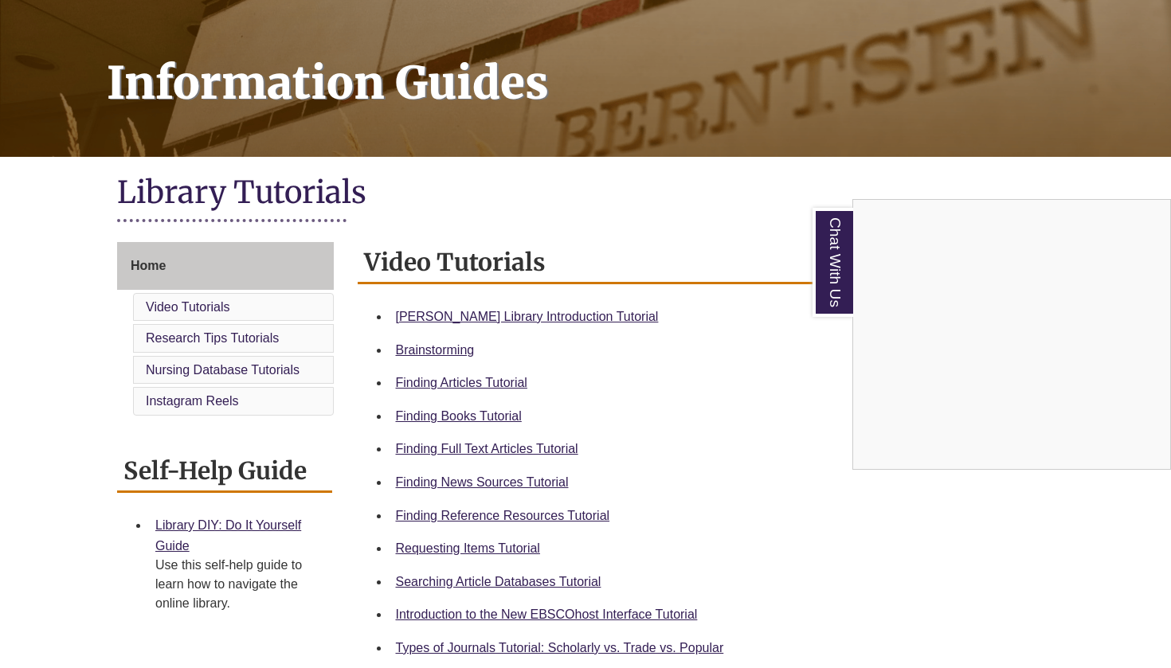
scroll to position [206, 0]
click at [536, 514] on div "Chat With Us" at bounding box center [585, 334] width 1171 height 668
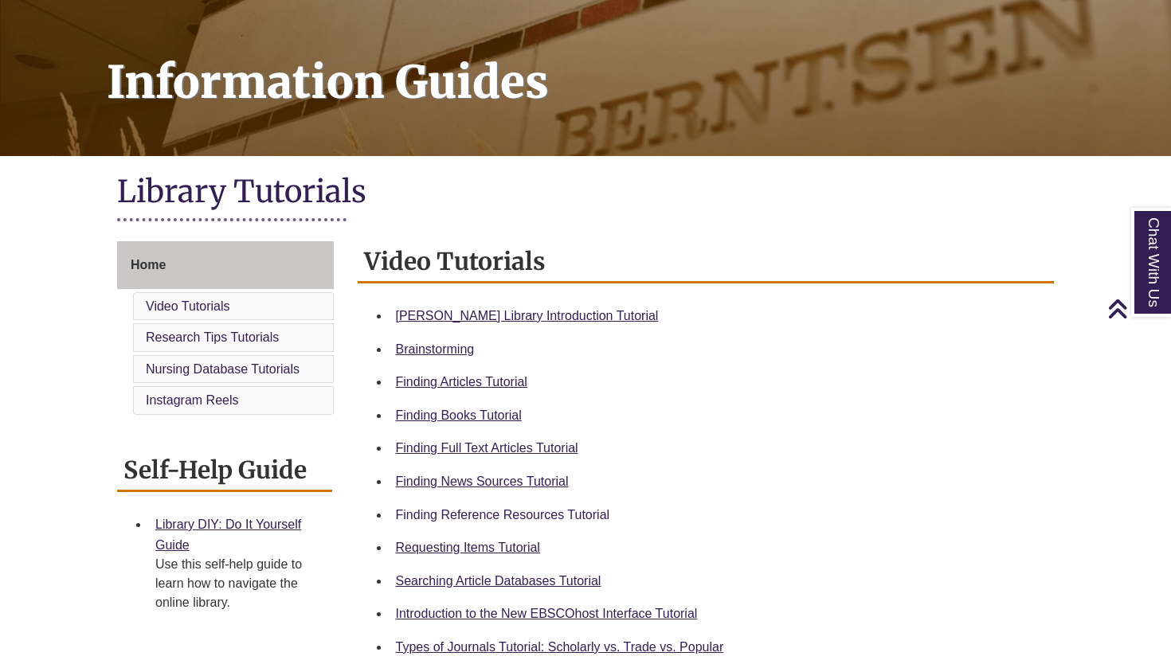
click at [570, 508] on link "Finding Reference Resources Tutorial" at bounding box center [503, 515] width 214 height 14
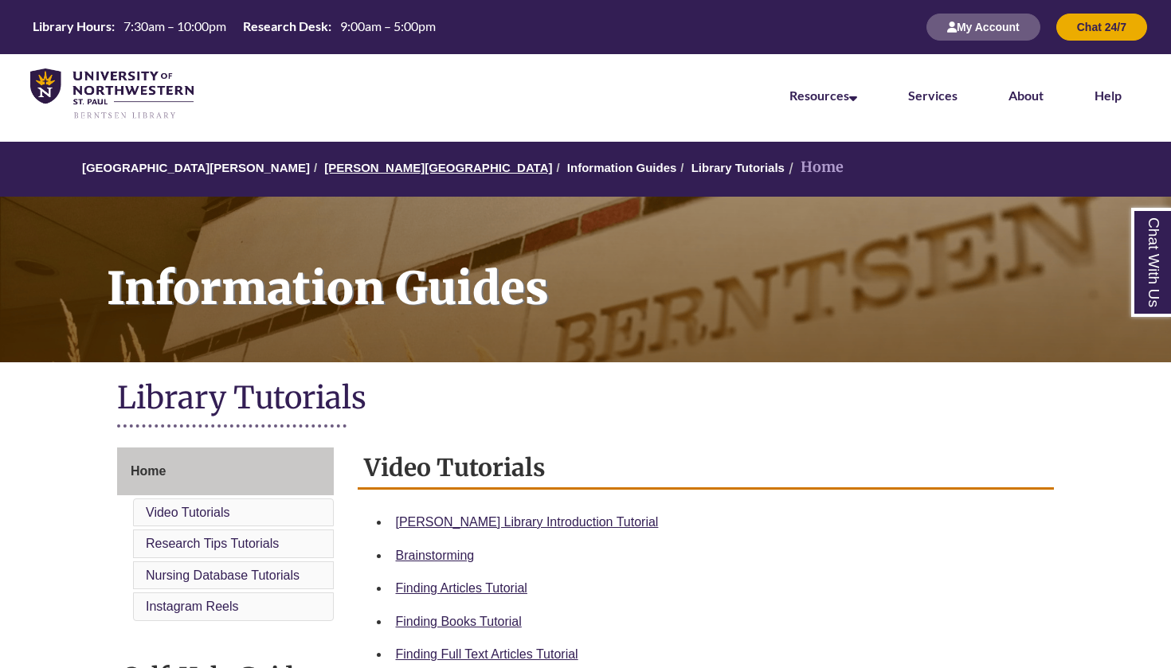
click at [378, 168] on link "[PERSON_NAME][GEOGRAPHIC_DATA]" at bounding box center [438, 168] width 228 height 14
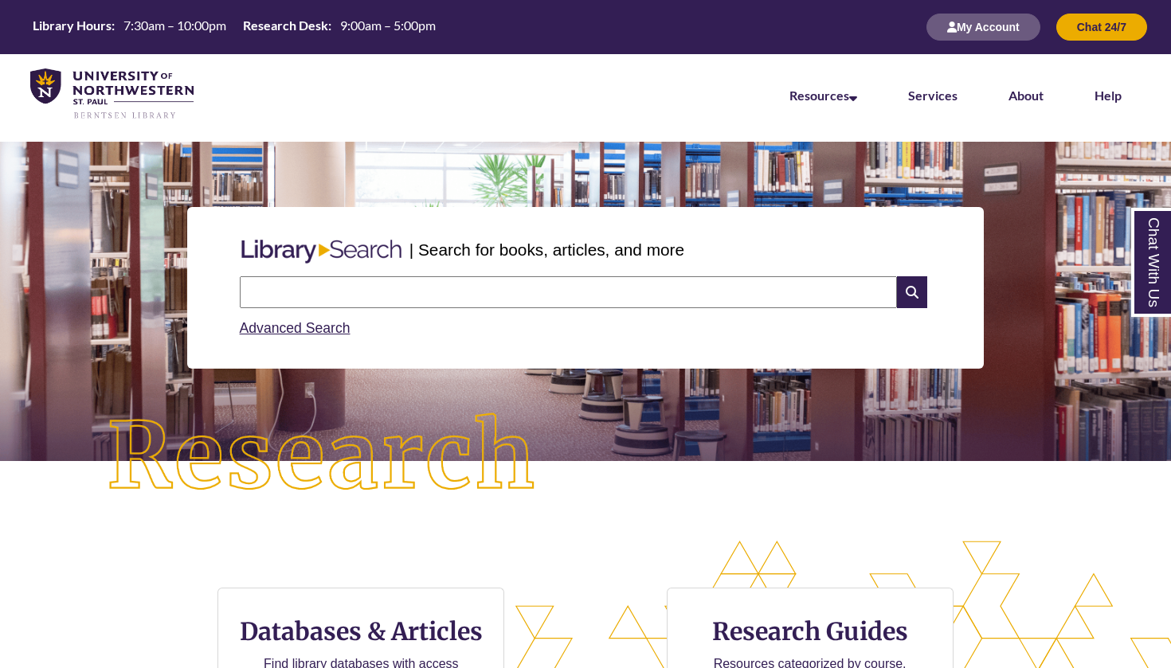
click at [748, 263] on div "| Search for books, articles, and more" at bounding box center [585, 250] width 705 height 40
click at [744, 291] on input "text" at bounding box center [568, 292] width 657 height 32
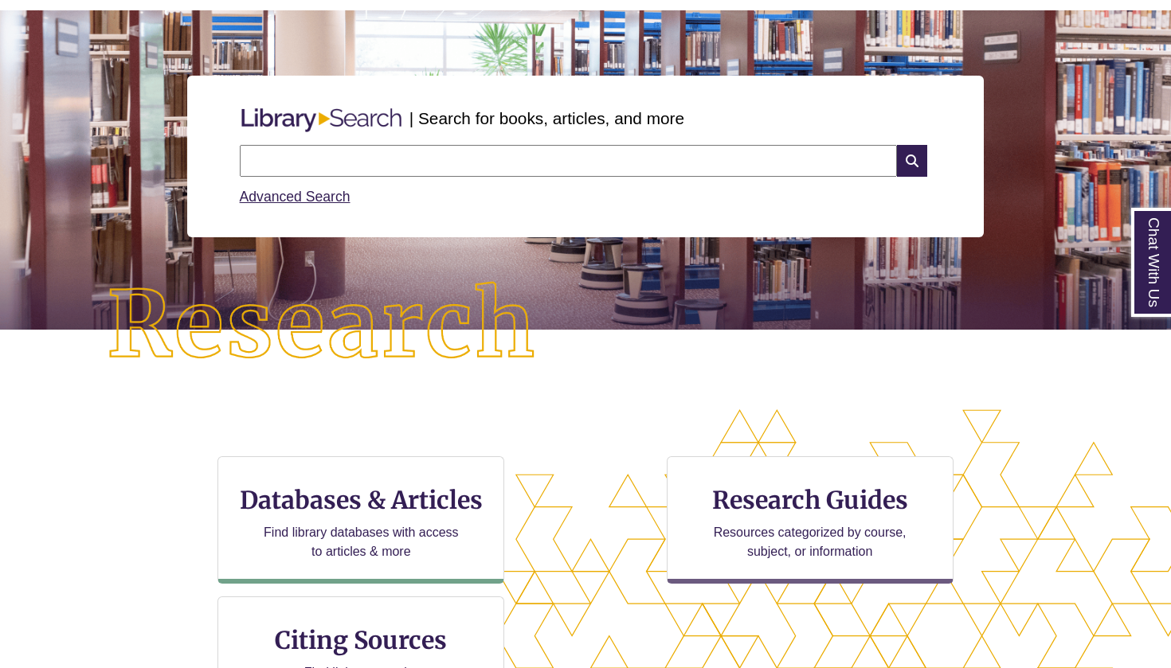
scroll to position [260, 0]
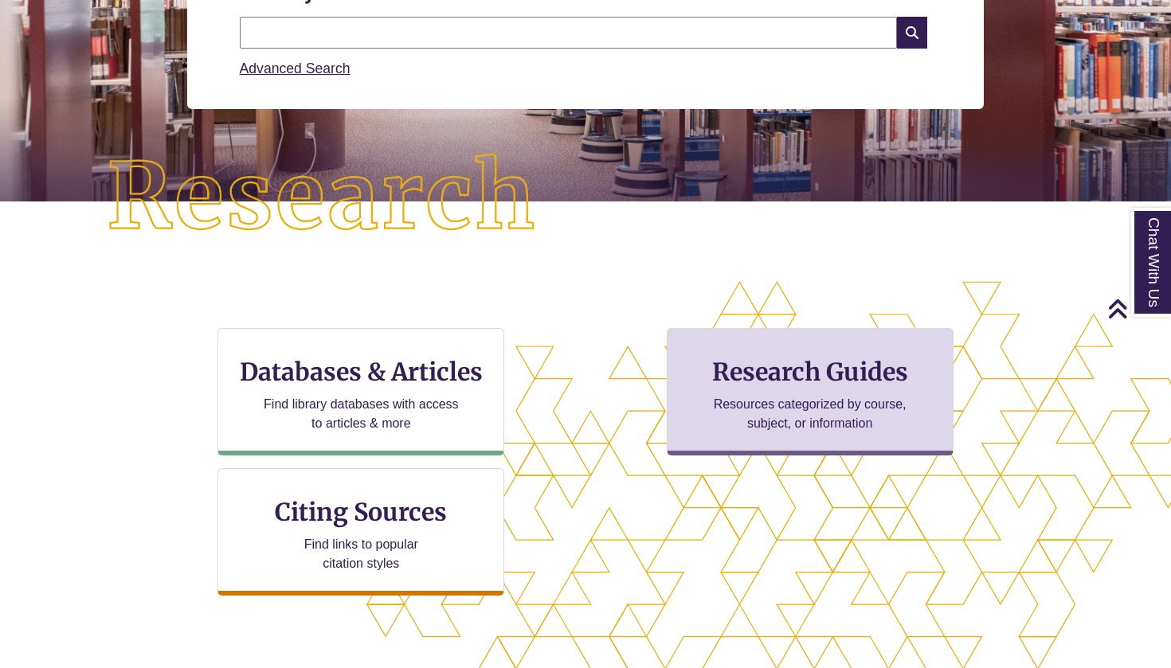
click at [880, 385] on h3 "Research Guides" at bounding box center [810, 372] width 260 height 30
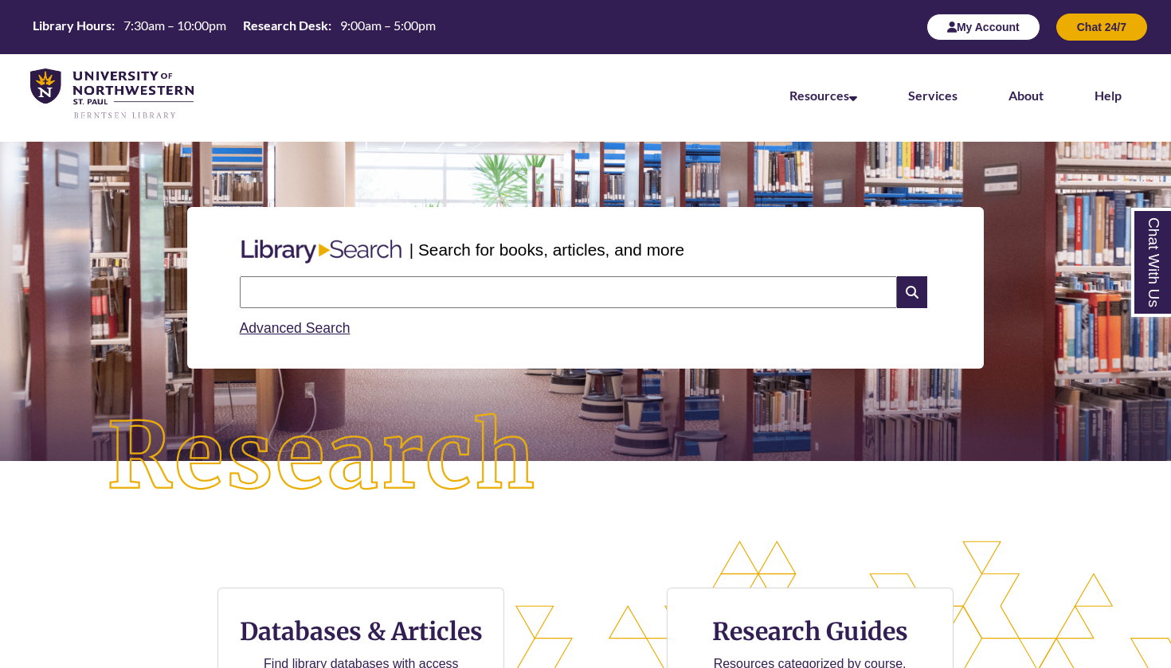
scroll to position [0, 0]
type input "**********"
click at [584, 527] on img at bounding box center [322, 457] width 527 height 183
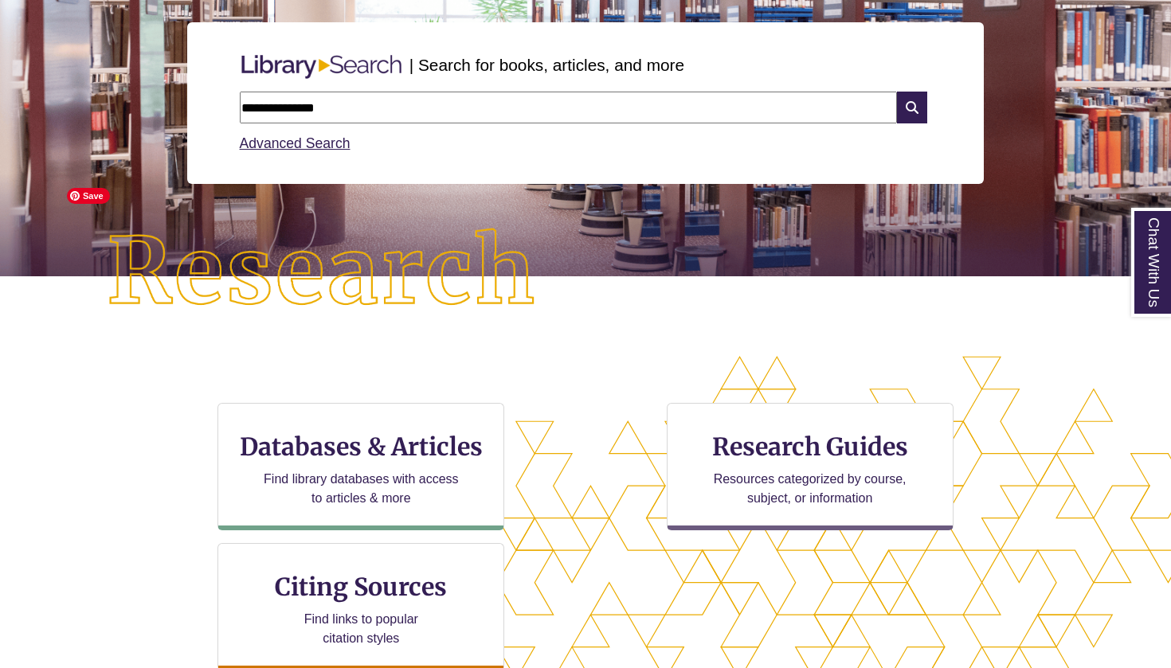
scroll to position [224, 0]
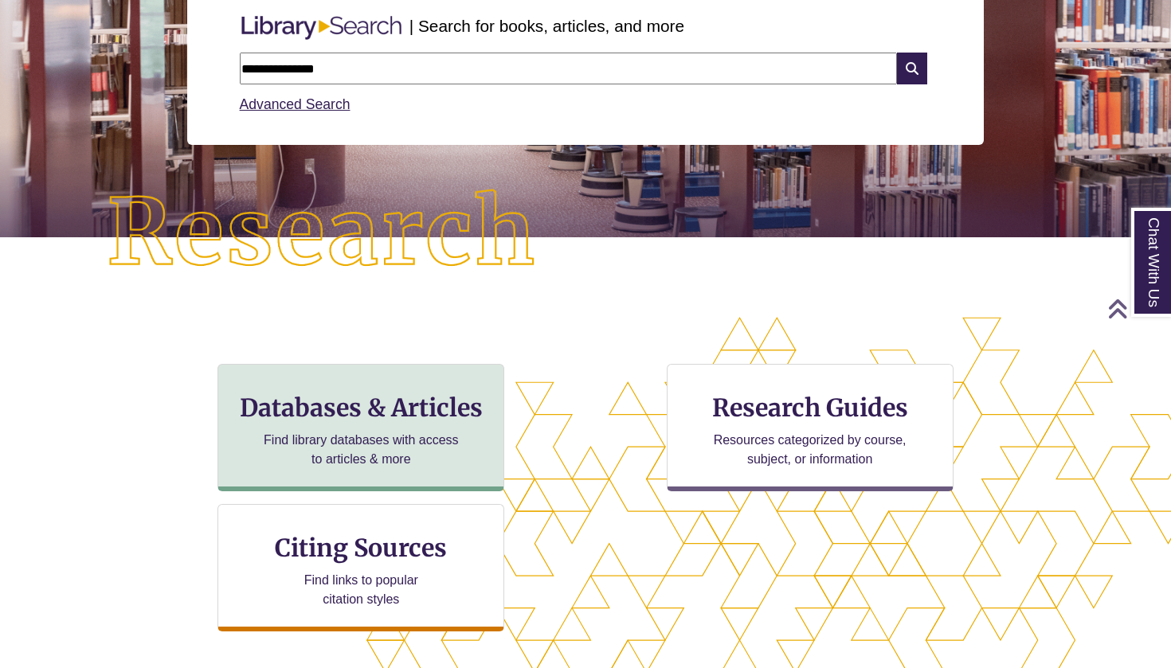
click at [390, 461] on p "Find library databases with access to articles & more" at bounding box center [361, 450] width 208 height 38
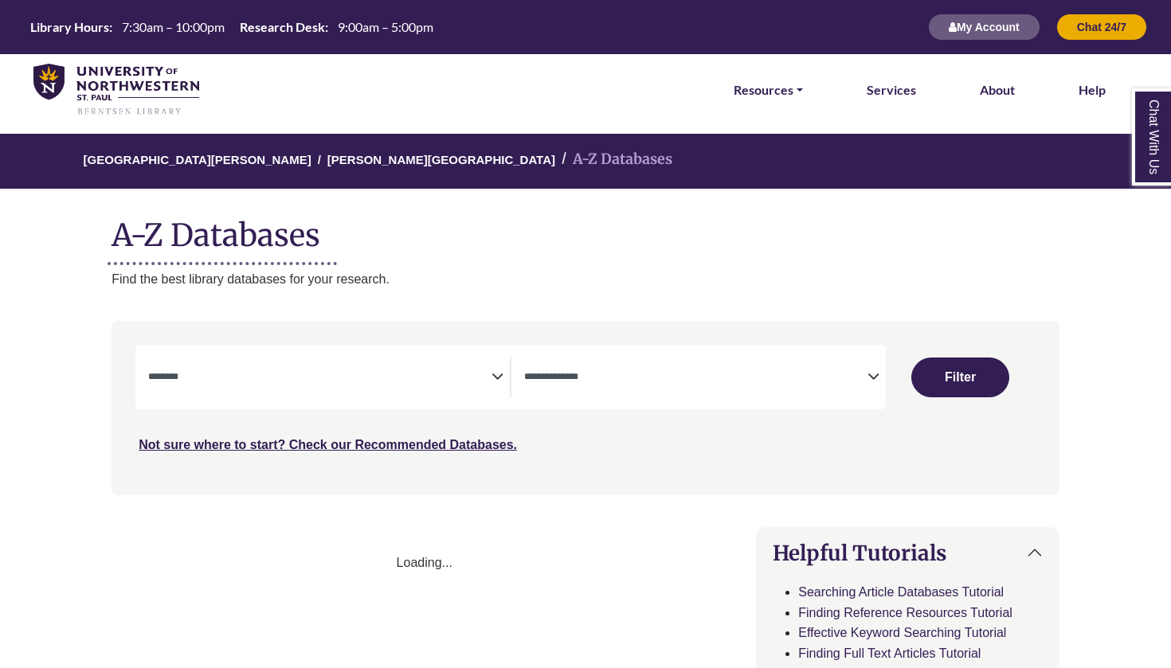
select select "Database Subject Filter"
select select "Database Types Filter"
select select "Database Subject Filter"
select select "Database Types Filter"
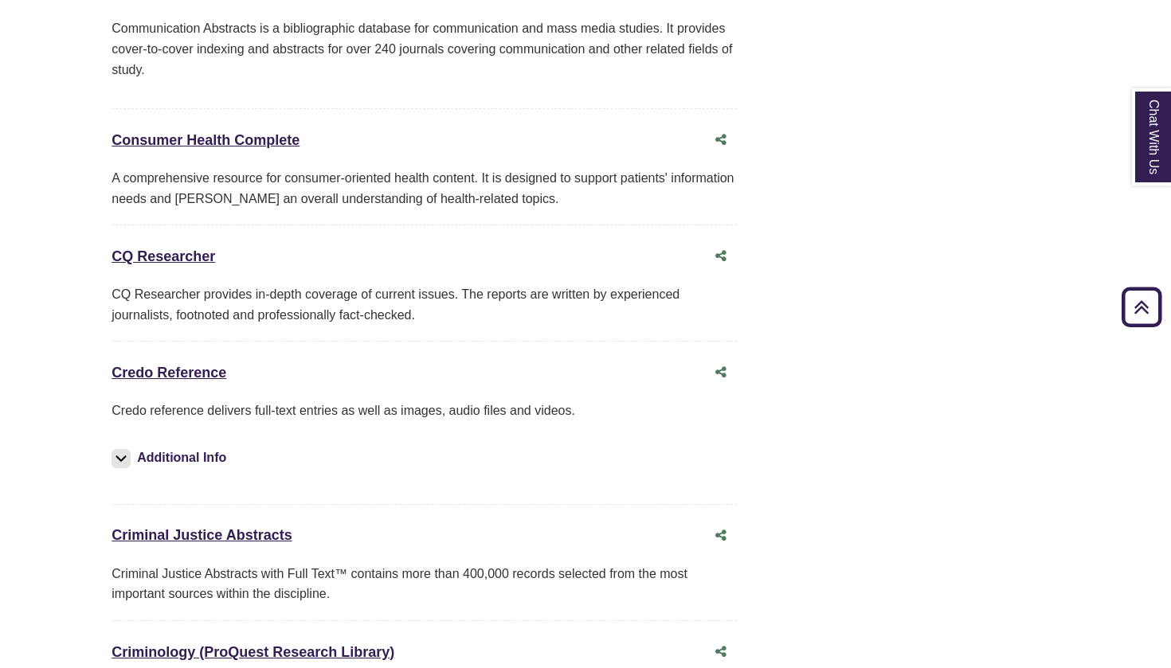
scroll to position [3838, 0]
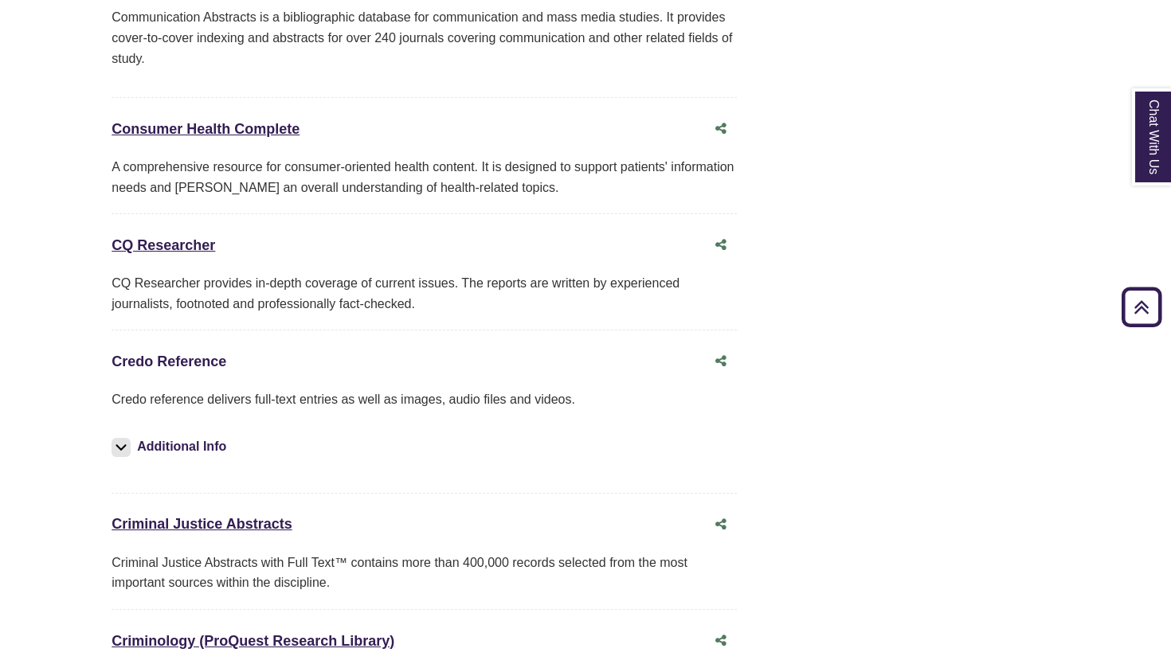
click at [209, 354] on link "Credo Reference This link opens in a new window" at bounding box center [169, 362] width 115 height 16
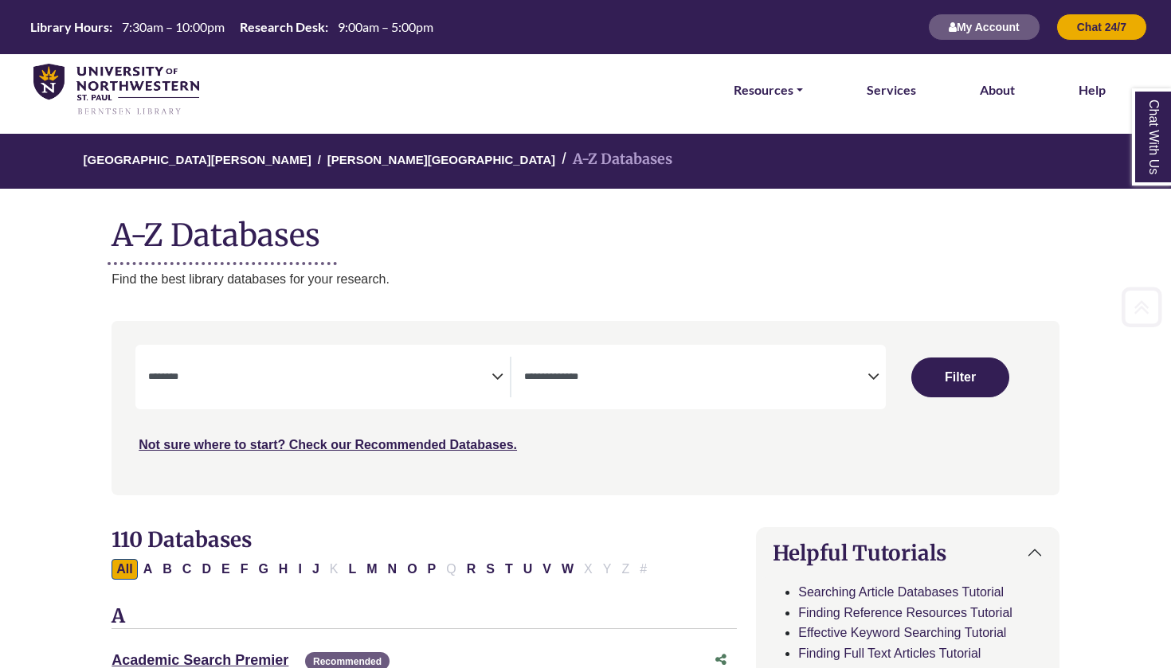
scroll to position [0, 0]
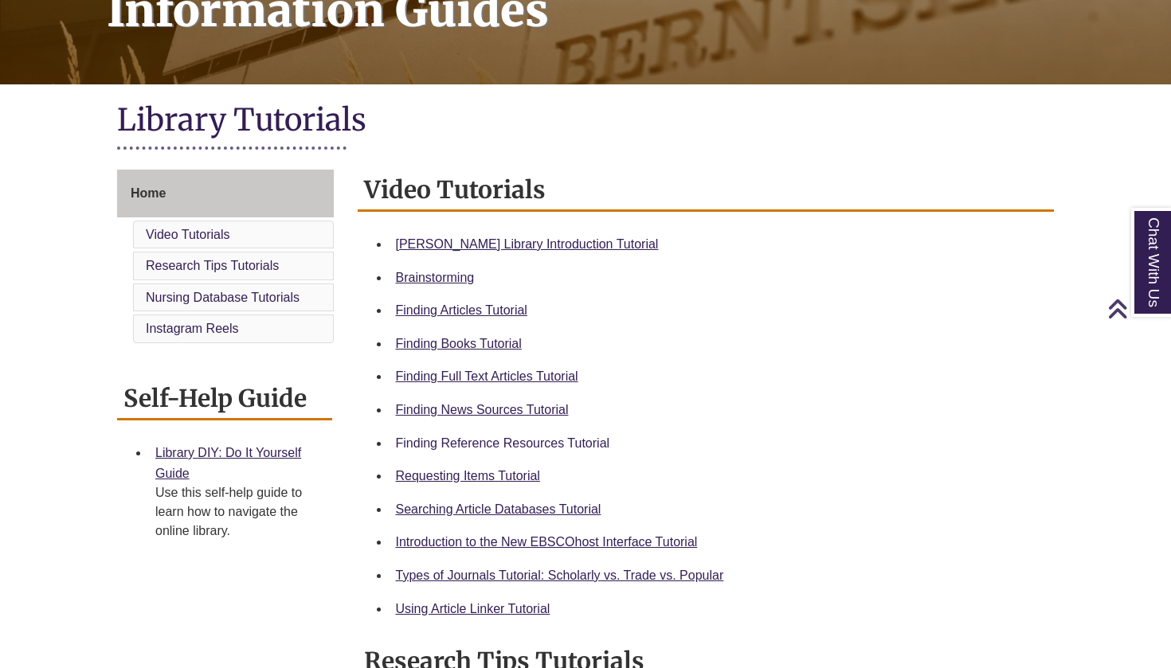
scroll to position [288, 0]
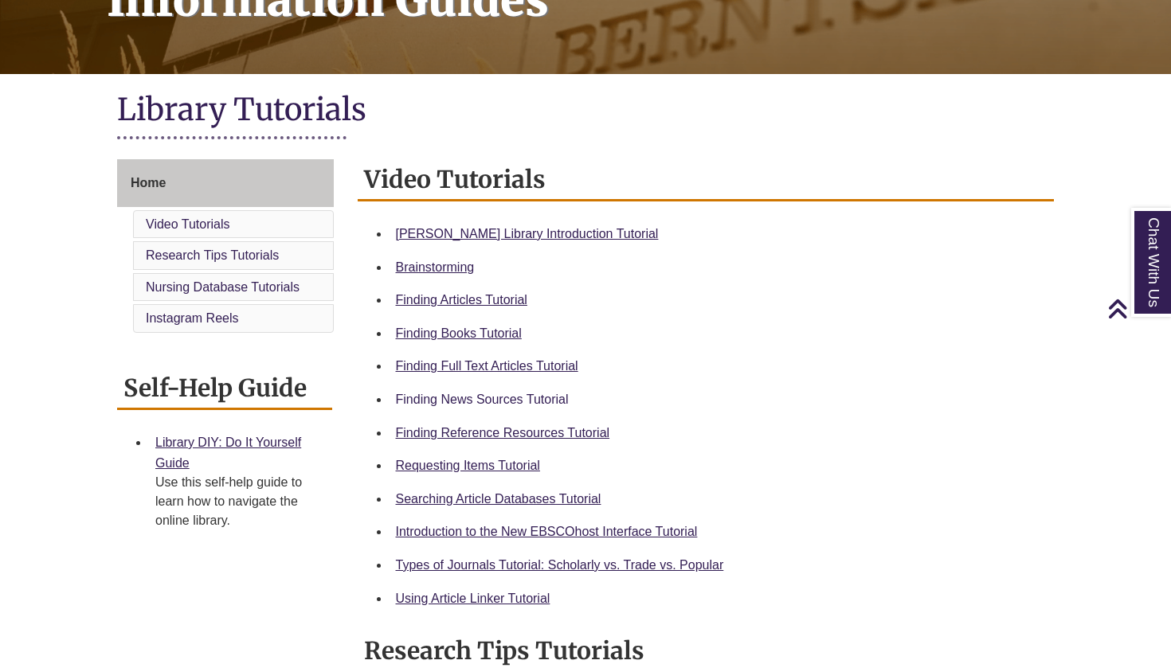
click at [561, 394] on link "Finding News Sources Tutorial" at bounding box center [482, 400] width 173 height 14
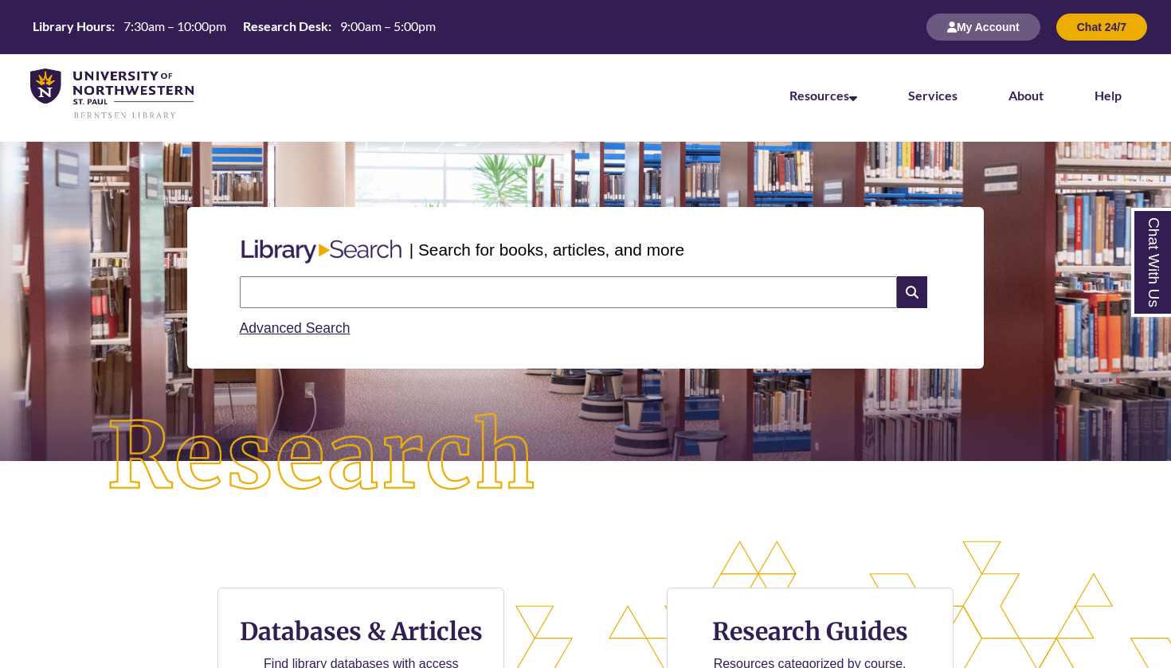
click at [586, 302] on input "text" at bounding box center [568, 292] width 657 height 32
type input "**********"
